Goal: Task Accomplishment & Management: Manage account settings

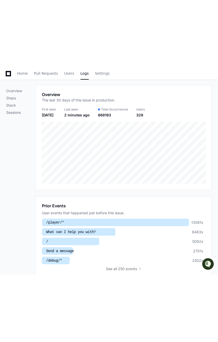
scroll to position [61, 0]
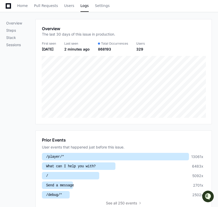
click at [25, 79] on div "Overview Steps Stack Sessions" at bounding box center [20, 158] width 29 height 278
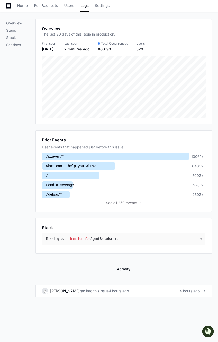
drag, startPoint x: 24, startPoint y: 135, endPoint x: 23, endPoint y: 216, distance: 81.1
click at [23, 79] on div "Overview Steps Stack Sessions" at bounding box center [20, 158] width 29 height 278
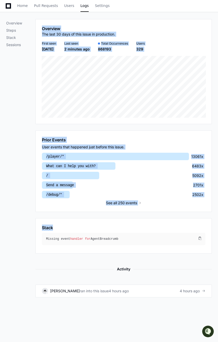
drag, startPoint x: 28, startPoint y: 139, endPoint x: 40, endPoint y: 194, distance: 56.2
click at [69, 79] on div "Overview Steps Stack Sessions Overview The last 30 days of this issue in produc…" at bounding box center [109, 158] width 206 height 278
click at [36, 79] on div "Prior Events User events that happened just before this issue. /player/* 13061x…" at bounding box center [124, 171] width 177 height 82
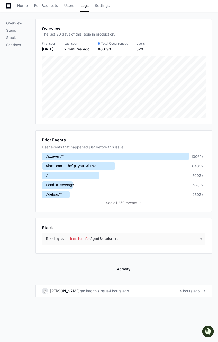
click at [27, 79] on div "Overview Steps Stack Sessions" at bounding box center [20, 158] width 29 height 278
drag, startPoint x: 33, startPoint y: 135, endPoint x: 32, endPoint y: 208, distance: 73.4
click at [32, 79] on div "Overview Steps Stack Sessions" at bounding box center [20, 158] width 29 height 278
click at [31, 79] on div "Overview Steps Stack Sessions" at bounding box center [20, 158] width 29 height 278
drag, startPoint x: 32, startPoint y: 206, endPoint x: 30, endPoint y: 144, distance: 62.4
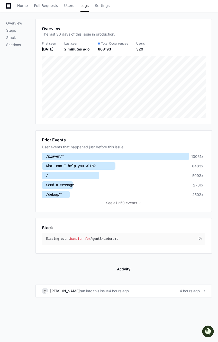
click at [30, 79] on div "Overview Steps Stack Sessions" at bounding box center [20, 158] width 29 height 278
click at [111, 79] on span "See" at bounding box center [109, 202] width 6 height 5
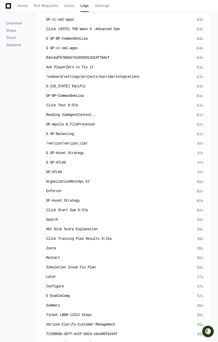
scroll to position [2326, 0]
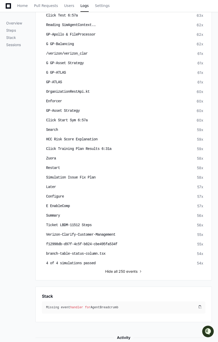
click at [119, 79] on span "all 250 events" at bounding box center [126, 271] width 24 height 5
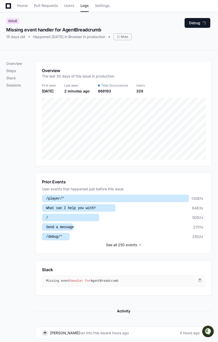
scroll to position [0, 0]
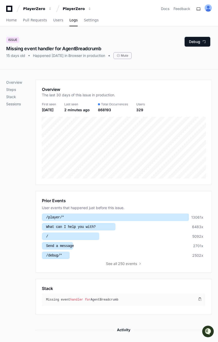
click at [116, 79] on div "Prior Events User events that happened just before this issue. /player/* 13061x…" at bounding box center [124, 232] width 177 height 82
click at [116, 79] on span "all 250 events" at bounding box center [126, 263] width 24 height 5
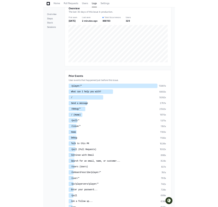
scroll to position [74, 0]
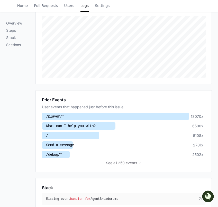
scroll to position [101, 0]
click at [120, 161] on span "all 250 events" at bounding box center [126, 162] width 24 height 5
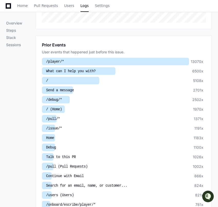
scroll to position [162, 0]
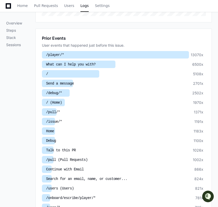
click at [134, 158] on li "/pull (Pull Requests) 1002x" at bounding box center [124, 159] width 164 height 7
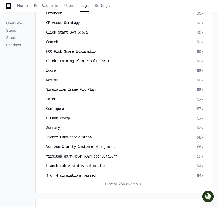
scroll to position [2408, 0]
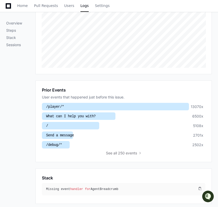
scroll to position [108, 0]
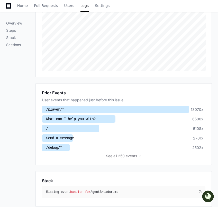
click at [27, 165] on div "Overview Steps Stack Sessions" at bounding box center [20, 156] width 29 height 368
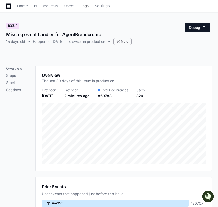
scroll to position [19, 0]
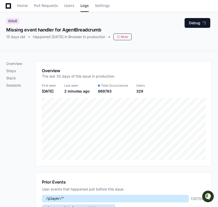
click at [132, 39] on div "Mute" at bounding box center [123, 36] width 18 height 7
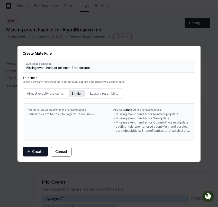
click at [62, 154] on button "Cancel" at bounding box center [61, 152] width 21 height 10
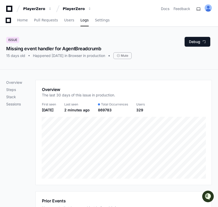
scroll to position [19, 0]
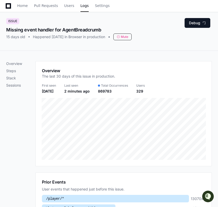
click at [132, 35] on div "Mute" at bounding box center [123, 36] width 18 height 7
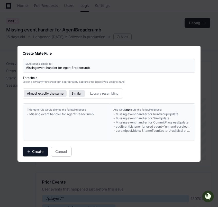
click at [51, 94] on button "Almost exactly the same" at bounding box center [45, 93] width 43 height 7
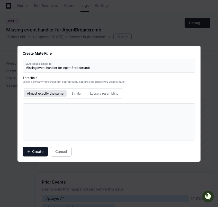
click at [73, 97] on div "Almost exactly the same Similar Loosely resembling" at bounding box center [73, 93] width 100 height 10
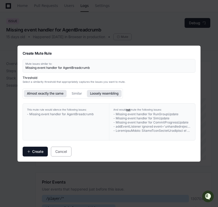
click at [96, 95] on button "Loosely resembling" at bounding box center [104, 93] width 35 height 7
click at [75, 93] on button "Similar" at bounding box center [77, 93] width 16 height 7
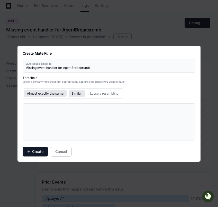
click at [54, 93] on button "Almost exactly the same" at bounding box center [45, 93] width 43 height 7
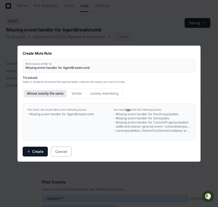
click at [31, 79] on h2 "Threshold" at bounding box center [109, 78] width 173 height 4
click at [40, 67] on div "Missing event handler for AgentBreadcrumb" at bounding box center [108, 68] width 167 height 4
click at [73, 94] on button "Similar" at bounding box center [77, 93] width 16 height 7
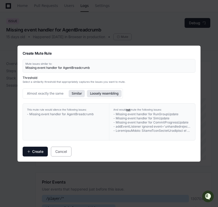
click at [109, 95] on button "Loosely resembling" at bounding box center [104, 93] width 35 height 7
click at [87, 94] on button "Loosely resembling" at bounding box center [104, 93] width 35 height 7
click at [76, 93] on button "Similar" at bounding box center [77, 93] width 16 height 7
click at [53, 97] on div "Almost exactly the same Similar Loosely resembling" at bounding box center [73, 93] width 100 height 10
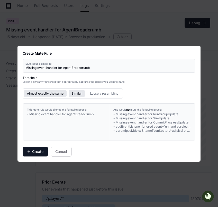
click at [47, 95] on button "Almost exactly the same" at bounding box center [45, 93] width 43 height 7
drag, startPoint x: 37, startPoint y: 103, endPoint x: 78, endPoint y: 119, distance: 43.9
click at [78, 119] on div "This mute rule would silence the following issues: - Missing event handler for …" at bounding box center [66, 122] width 86 height 37
click at [83, 124] on div "This mute rule would silence the following issues: - Missing event handler for …" at bounding box center [66, 122] width 86 height 37
click at [76, 92] on button "Similar" at bounding box center [77, 93] width 16 height 7
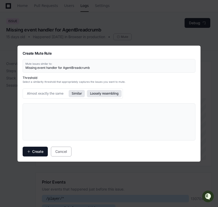
click at [97, 93] on button "Loosely resembling" at bounding box center [104, 93] width 35 height 7
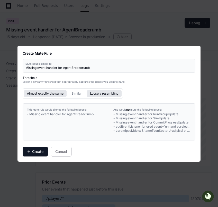
click at [51, 93] on button "Almost exactly the same" at bounding box center [45, 93] width 43 height 7
drag, startPoint x: 22, startPoint y: 53, endPoint x: 88, endPoint y: 133, distance: 104.1
click at [88, 133] on div "Create Mute Rule Mute issues similar to: Missing event handler for AgentBreadcr…" at bounding box center [109, 104] width 183 height 116
click at [88, 133] on div "This mute rule would silence the following issues: - Missing event handler for …" at bounding box center [66, 122] width 86 height 37
drag, startPoint x: 64, startPoint y: 151, endPoint x: 79, endPoint y: 144, distance: 16.8
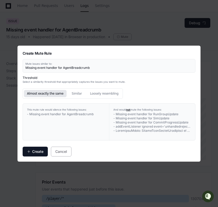
click at [76, 147] on div "Create Cancel" at bounding box center [109, 152] width 173 height 10
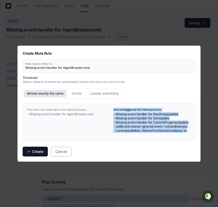
drag, startPoint x: 113, startPoint y: 106, endPoint x: 133, endPoint y: 138, distance: 38.4
click at [133, 138] on div "And would not mute the following issues: - Missing event handler for RunGroupUp…" at bounding box center [152, 122] width 86 height 37
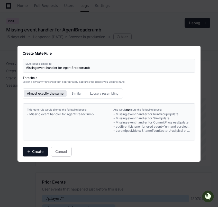
click at [84, 119] on div "This mute rule would silence the following issues: - Missing event handler for …" at bounding box center [66, 122] width 86 height 37
click at [78, 91] on button "Similar" at bounding box center [77, 93] width 16 height 7
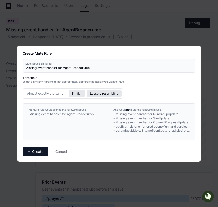
click at [106, 92] on button "Loosely resembling" at bounding box center [104, 93] width 35 height 7
click at [136, 118] on span "- Missing event handler for SimUpdate" at bounding box center [142, 118] width 56 height 4
click at [68, 152] on button "Cancel" at bounding box center [61, 152] width 21 height 10
